Goal: Task Accomplishment & Management: Manage account settings

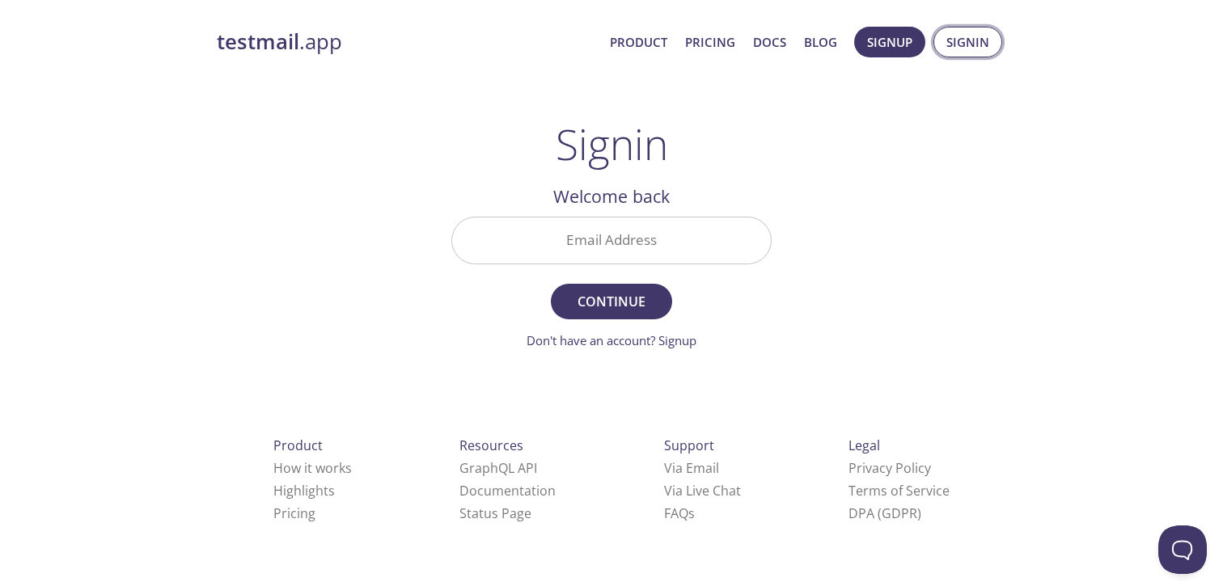
click at [953, 44] on span "Signin" at bounding box center [968, 42] width 43 height 21
click at [968, 34] on span "Signin" at bounding box center [968, 42] width 43 height 21
drag, startPoint x: 650, startPoint y: 315, endPoint x: 718, endPoint y: 303, distance: 69.7
click at [718, 303] on form "Email Address Continue Don't have an account? Signup" at bounding box center [611, 283] width 320 height 133
click at [674, 265] on div "Email Address" at bounding box center [611, 240] width 333 height 61
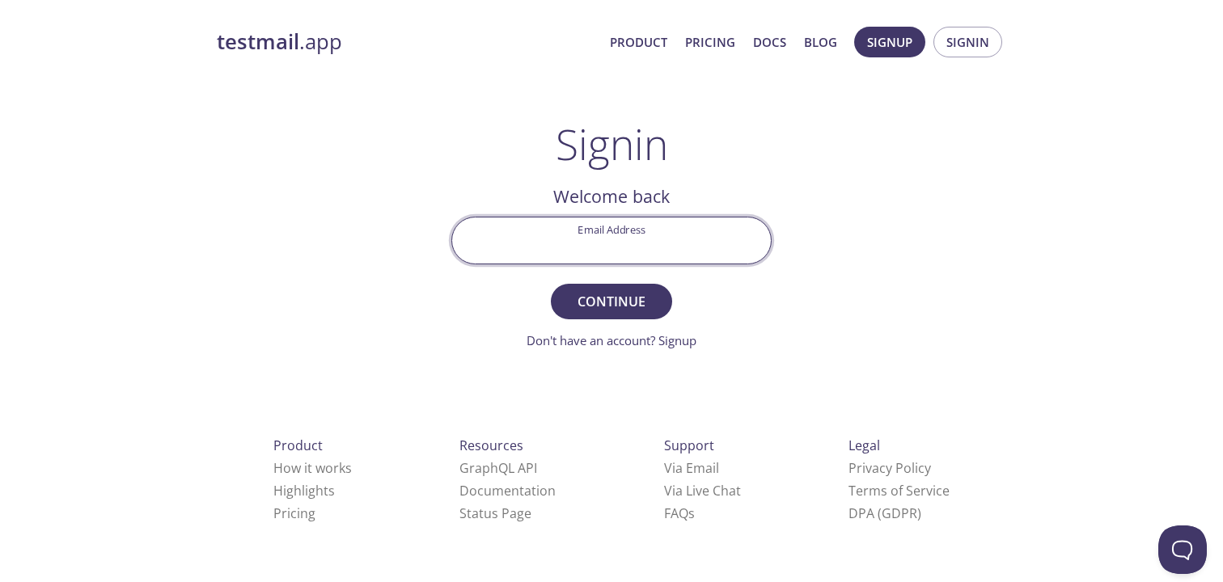
click at [646, 247] on input "Email Address" at bounding box center [611, 241] width 319 height 46
paste input "[PERSON_NAME][EMAIL_ADDRESS][DOMAIN_NAME]"
type input "[PERSON_NAME][EMAIL_ADDRESS][DOMAIN_NAME]"
click at [636, 297] on span "Continue" at bounding box center [612, 301] width 86 height 23
click at [610, 252] on input "Signin Security Code" at bounding box center [611, 241] width 319 height 46
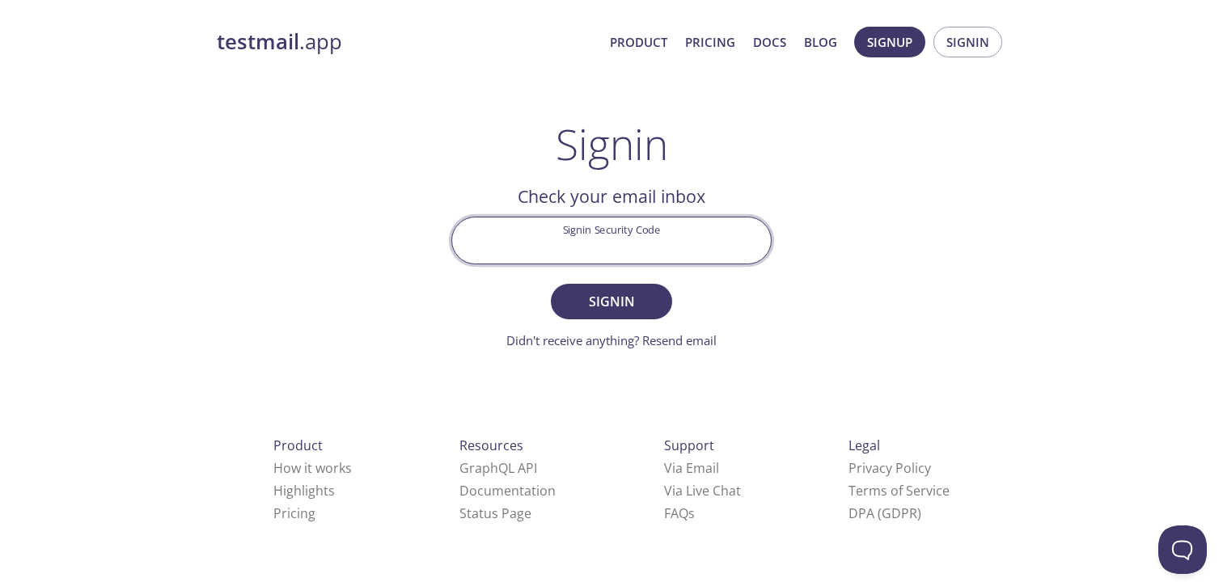
paste input "DDTF3Q1"
type input "DDTF3Q1"
click at [609, 301] on span "Signin" at bounding box center [612, 301] width 86 height 23
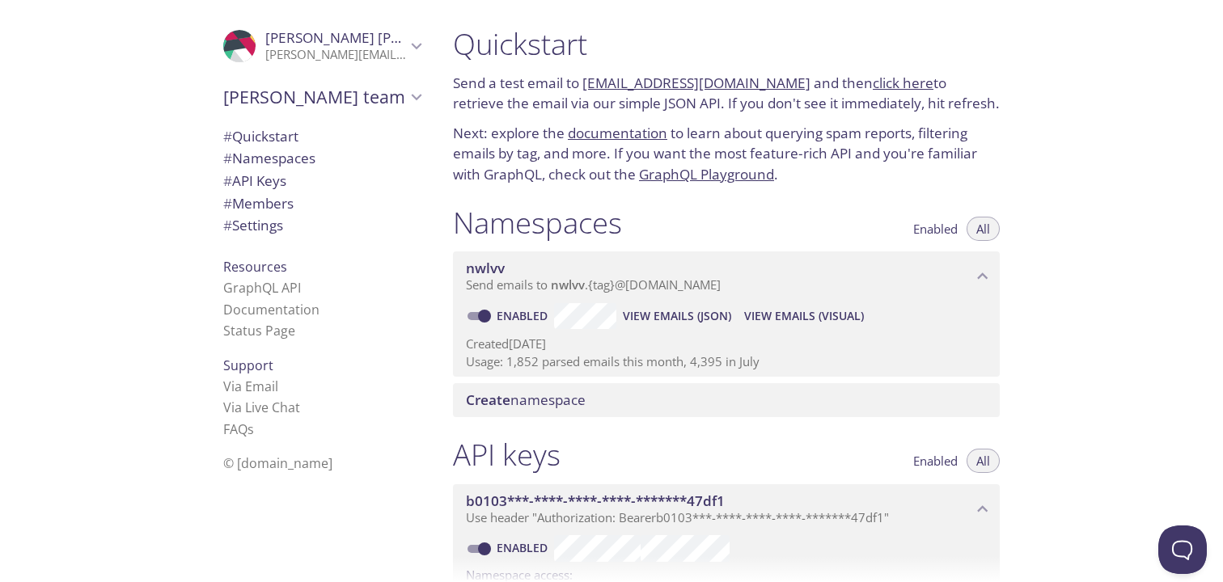
click at [264, 227] on span "# Settings" at bounding box center [253, 225] width 60 height 19
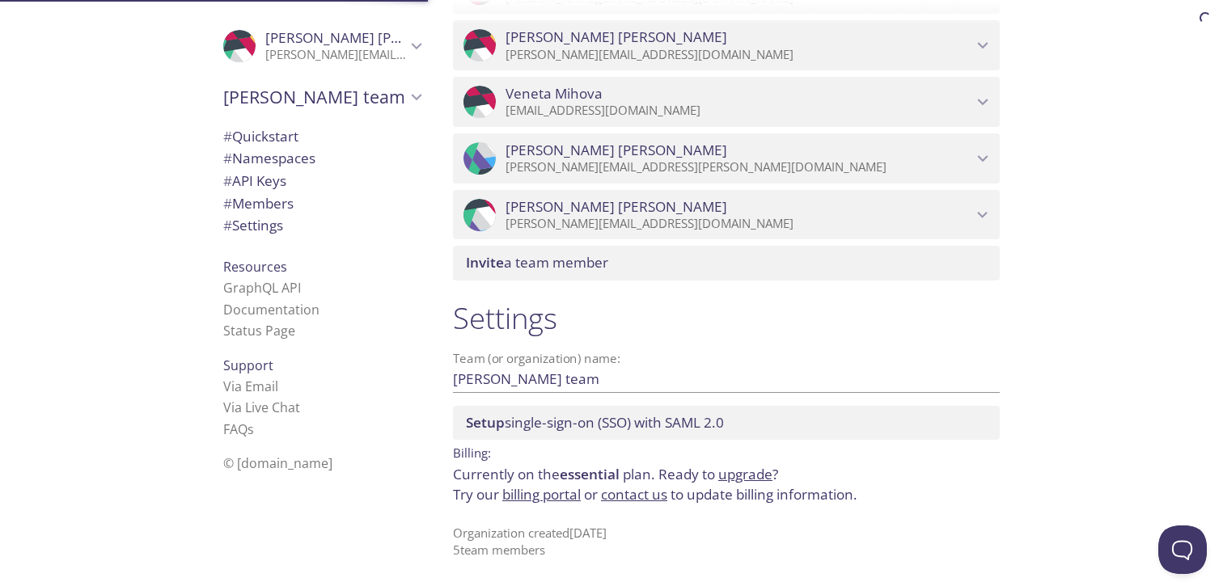
scroll to position [815, 0]
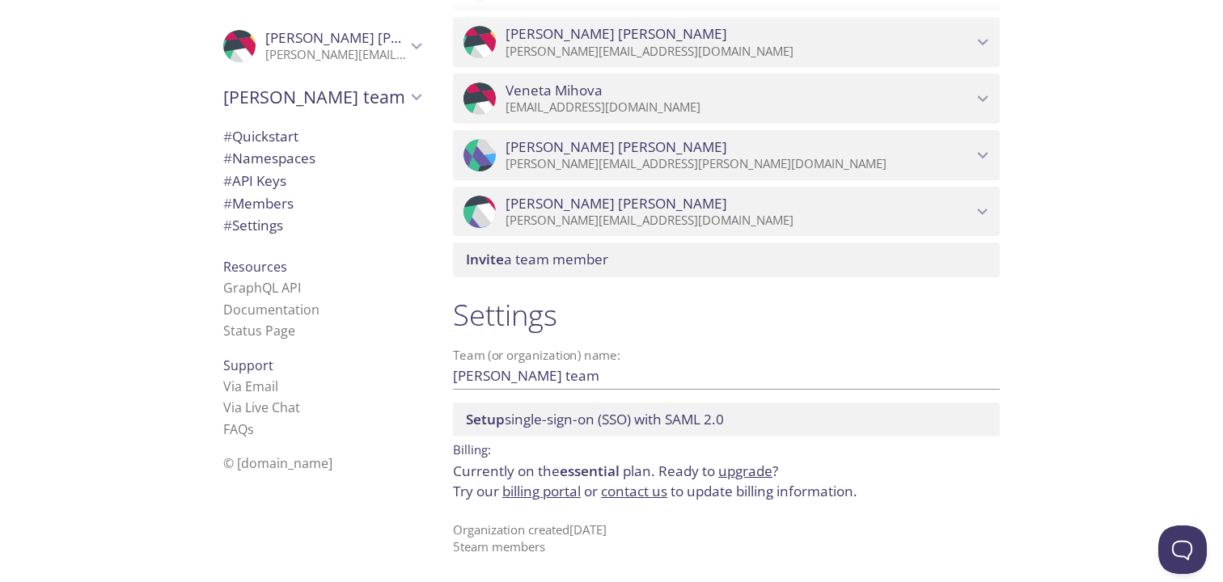
click at [563, 491] on link "billing portal" at bounding box center [541, 491] width 78 height 19
